Goal: Information Seeking & Learning: Learn about a topic

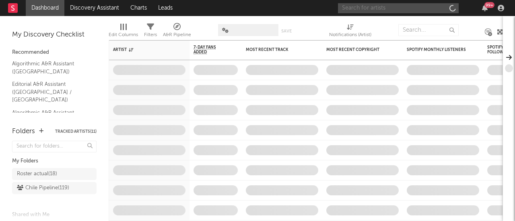
click at [382, 10] on input "text" at bounding box center [398, 8] width 121 height 10
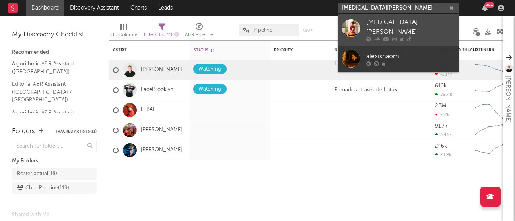
type input "[MEDICAL_DATA][PERSON_NAME]"
click at [377, 26] on div "[MEDICAL_DATA][PERSON_NAME]" at bounding box center [410, 27] width 88 height 19
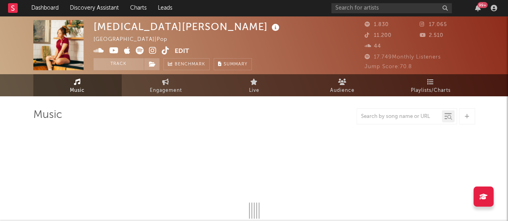
select select "1w"
